Goal: Information Seeking & Learning: Learn about a topic

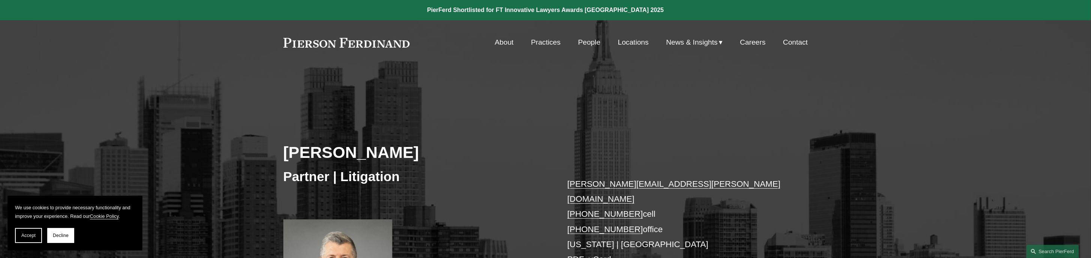
drag, startPoint x: 0, startPoint y: 0, endPoint x: 880, endPoint y: 124, distance: 888.5
click at [880, 124] on div "Michael C. Delaney Partner | Litigation michael.delaney@pierferd.com +1.973.652…" at bounding box center [545, 210] width 1091 height 226
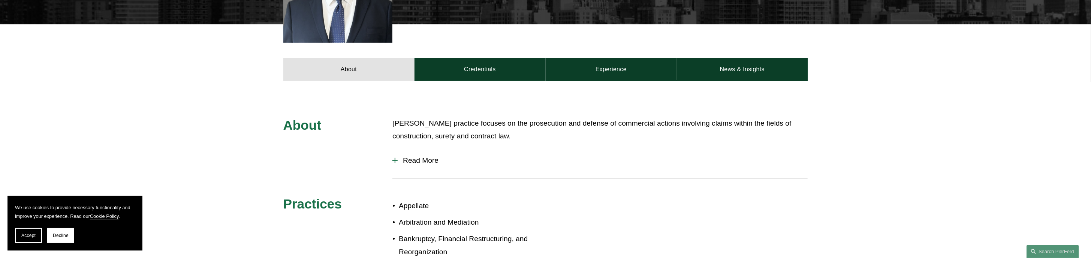
scroll to position [300, 0]
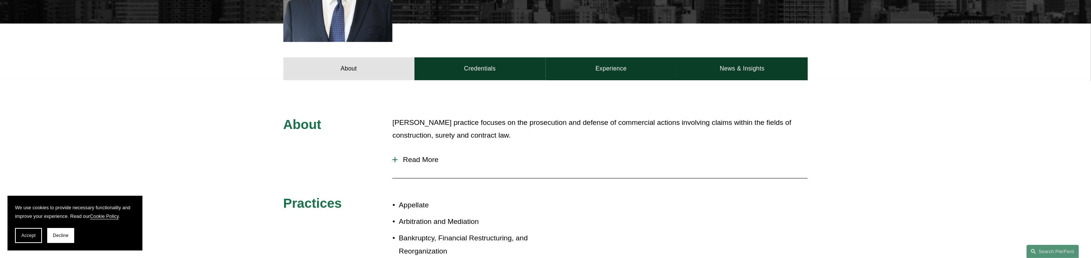
click at [410, 150] on button "Read More" at bounding box center [599, 159] width 415 height 19
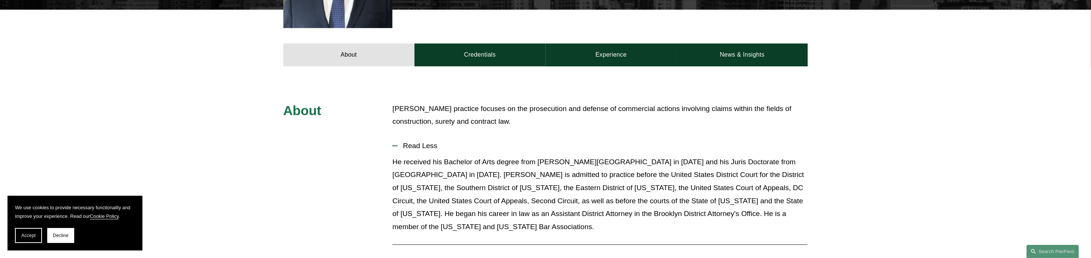
scroll to position [375, 0]
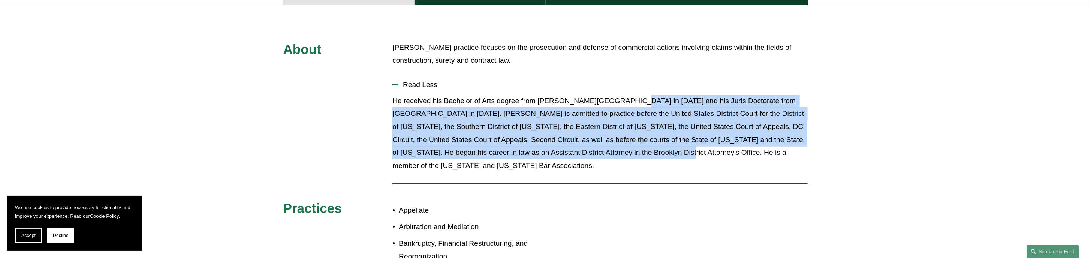
drag, startPoint x: 622, startPoint y: 88, endPoint x: 617, endPoint y: 138, distance: 49.3
click at [617, 138] on p "He received his Bachelor of Arts degree from Hamilton College in 1993 and his J…" at bounding box center [599, 133] width 415 height 78
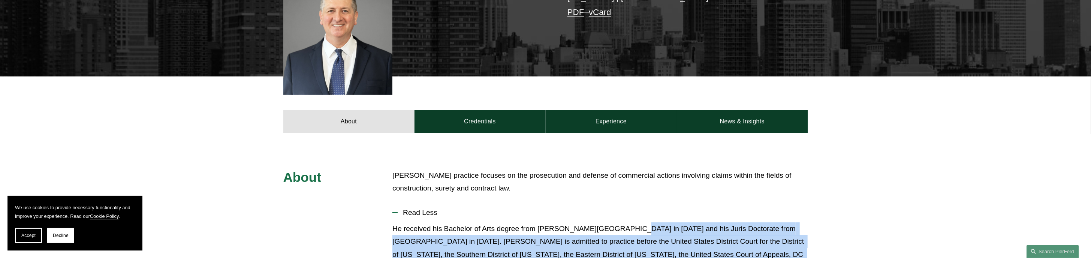
scroll to position [243, 0]
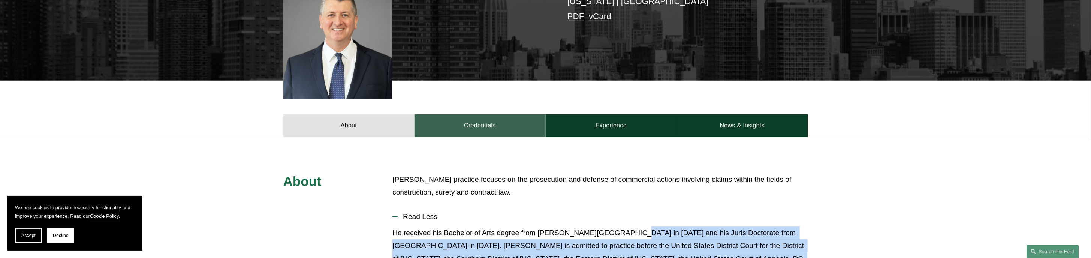
click at [476, 114] on link "Credentials" at bounding box center [480, 125] width 131 height 22
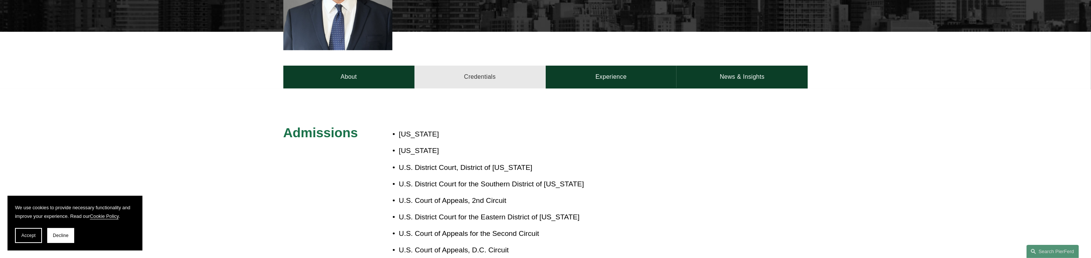
scroll to position [318, 0]
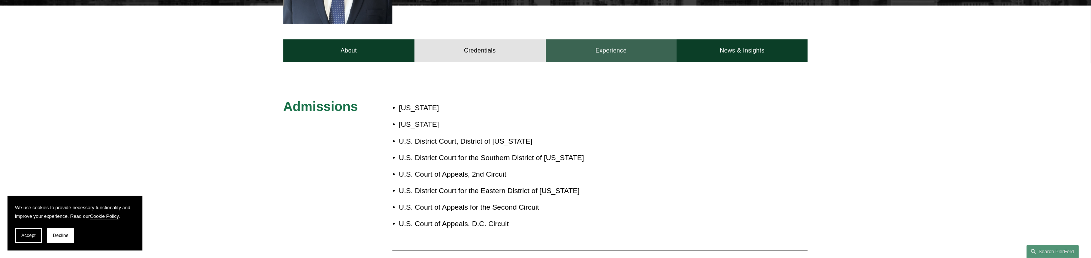
click at [625, 39] on link "Experience" at bounding box center [611, 50] width 131 height 22
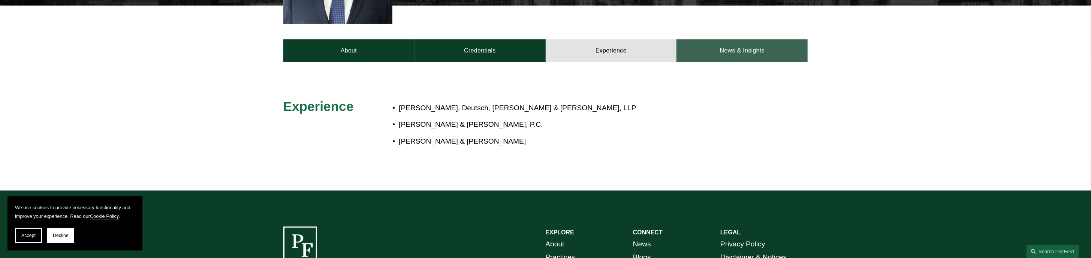
click at [753, 42] on link "News & Insights" at bounding box center [742, 50] width 131 height 22
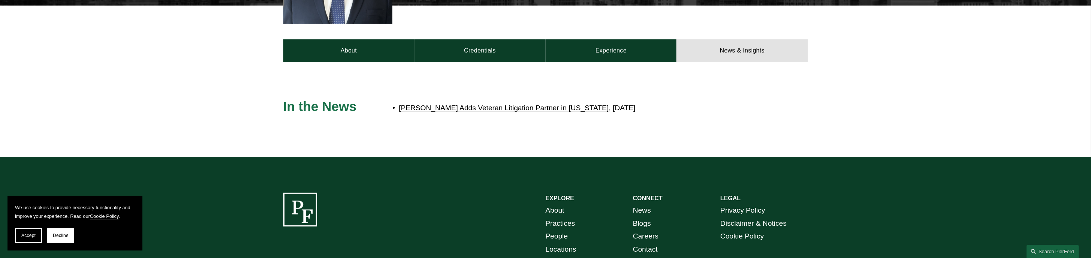
click at [449, 104] on link "Pierson Ferdinand Adds Veteran Litigation Partner in New York" at bounding box center [504, 108] width 210 height 8
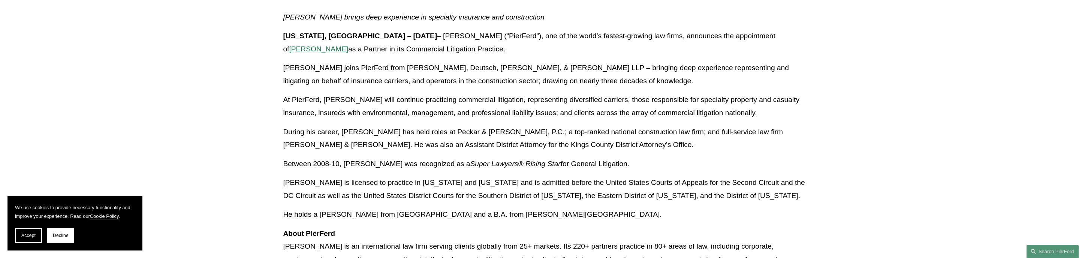
scroll to position [187, 0]
click at [370, 140] on p "During his career, Michael has held roles at Peckar & Abramson, P.C.; a top-ran…" at bounding box center [545, 139] width 525 height 26
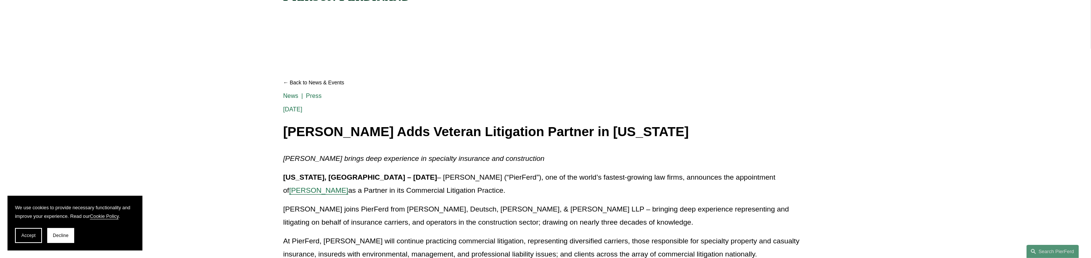
scroll to position [0, 0]
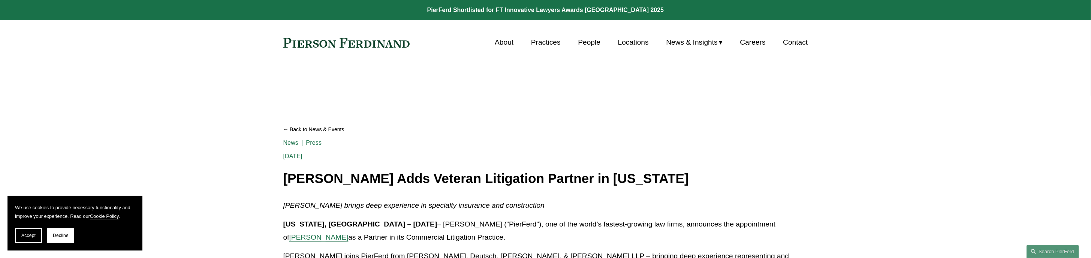
click at [534, 38] on link "Practices" at bounding box center [546, 42] width 30 height 14
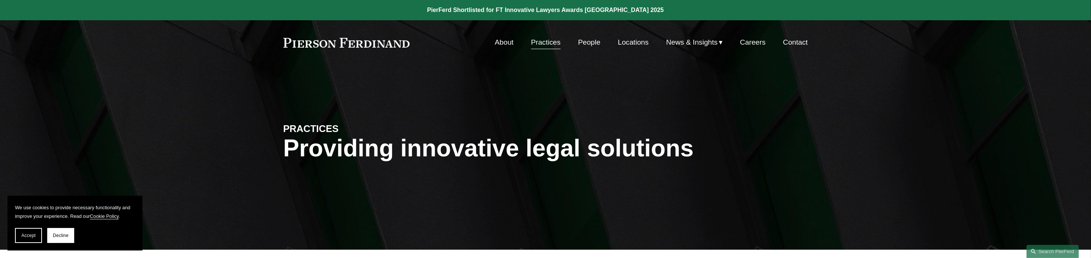
click at [586, 39] on link "People" at bounding box center [589, 42] width 22 height 14
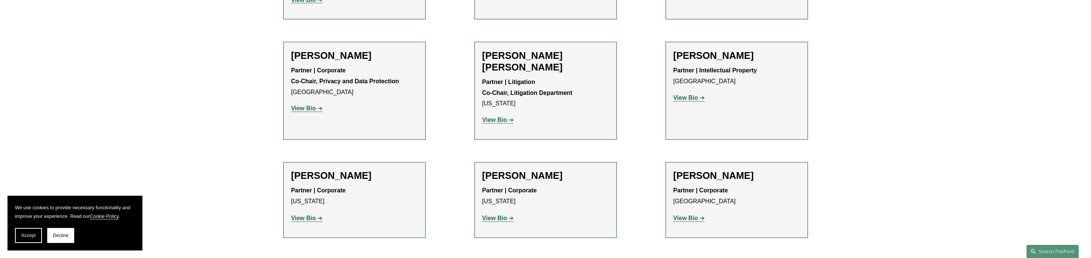
scroll to position [1237, 0]
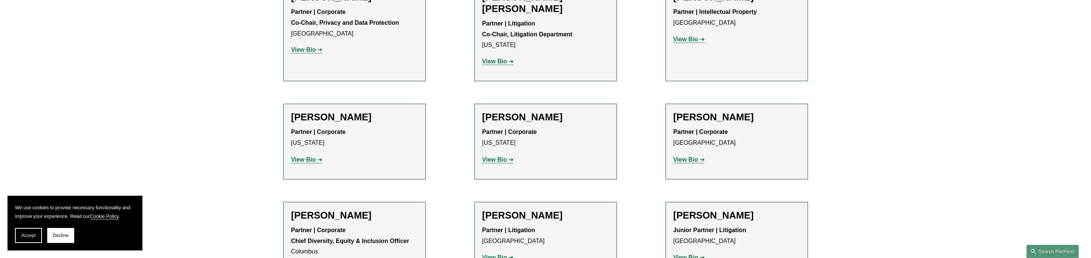
scroll to position [1237, 0]
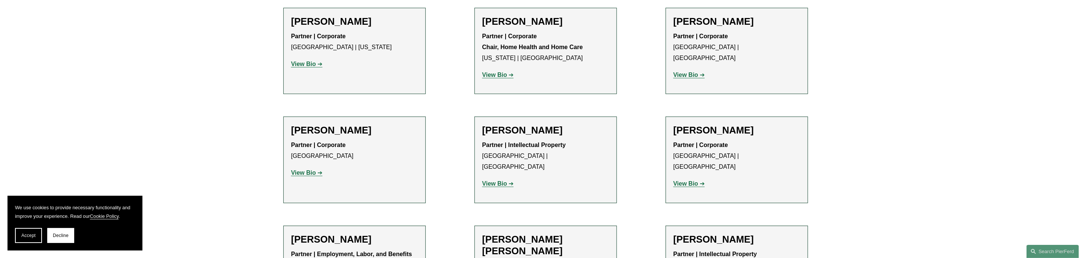
scroll to position [2403, 0]
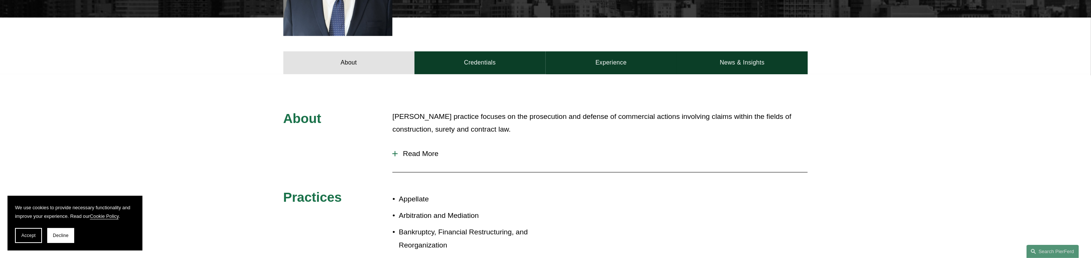
scroll to position [300, 0]
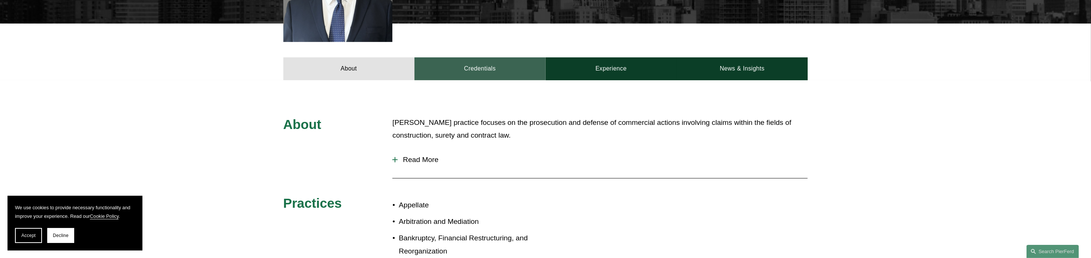
click at [468, 57] on link "Credentials" at bounding box center [480, 68] width 131 height 22
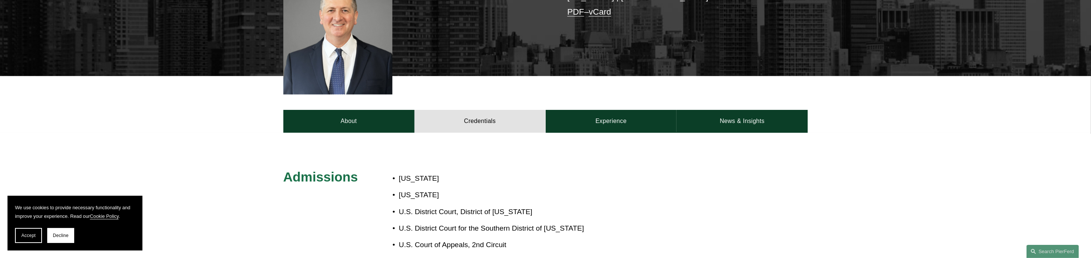
scroll to position [225, 0]
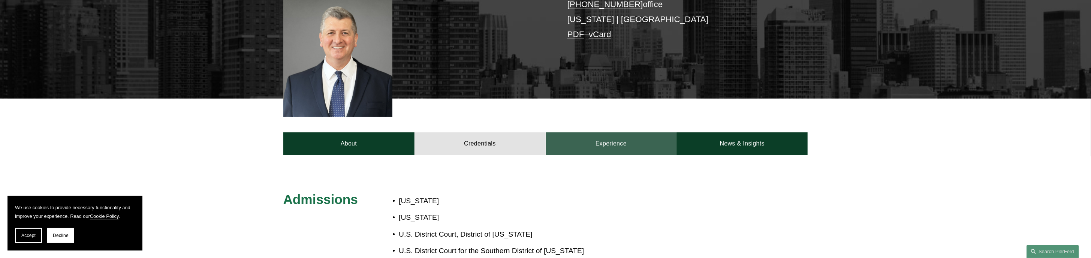
click at [621, 132] on link "Experience" at bounding box center [611, 143] width 131 height 22
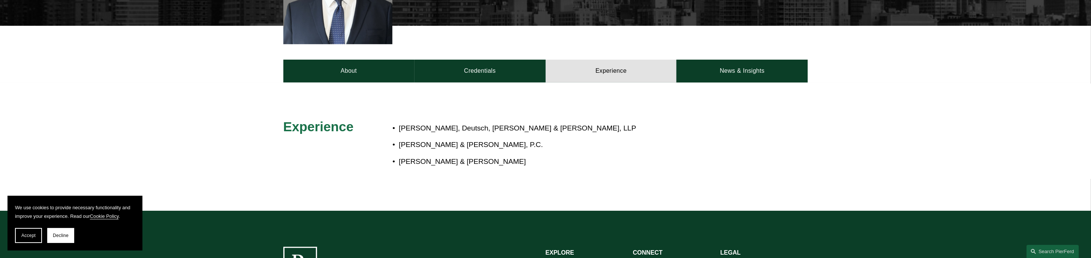
scroll to position [300, 0]
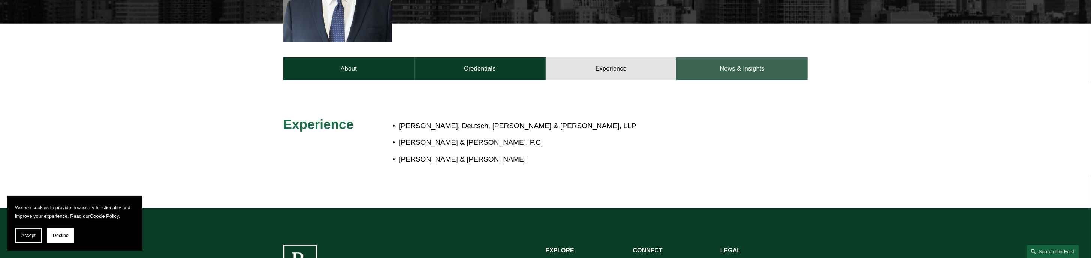
click at [748, 60] on link "News & Insights" at bounding box center [742, 68] width 131 height 22
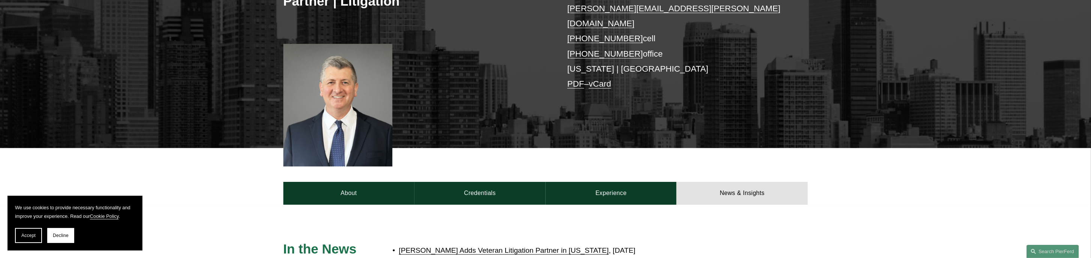
scroll to position [112, 0]
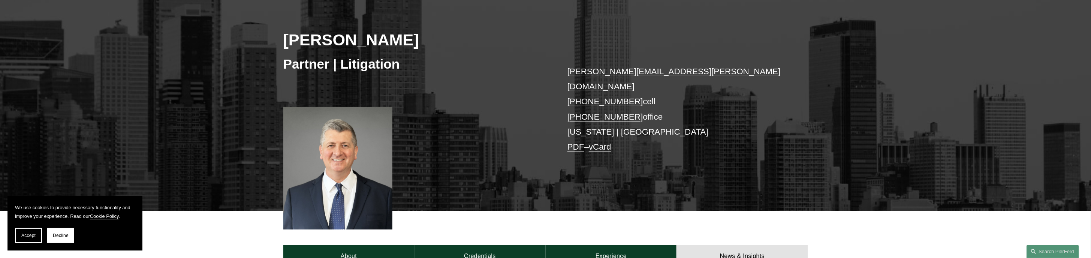
drag, startPoint x: 282, startPoint y: 41, endPoint x: 429, endPoint y: 42, distance: 147.3
click at [429, 42] on div "Michael C. Delaney Partner | Litigation michael.delaney@pierferd.com +1.973.652…" at bounding box center [545, 98] width 1091 height 226
